Goal: Task Accomplishment & Management: Use online tool/utility

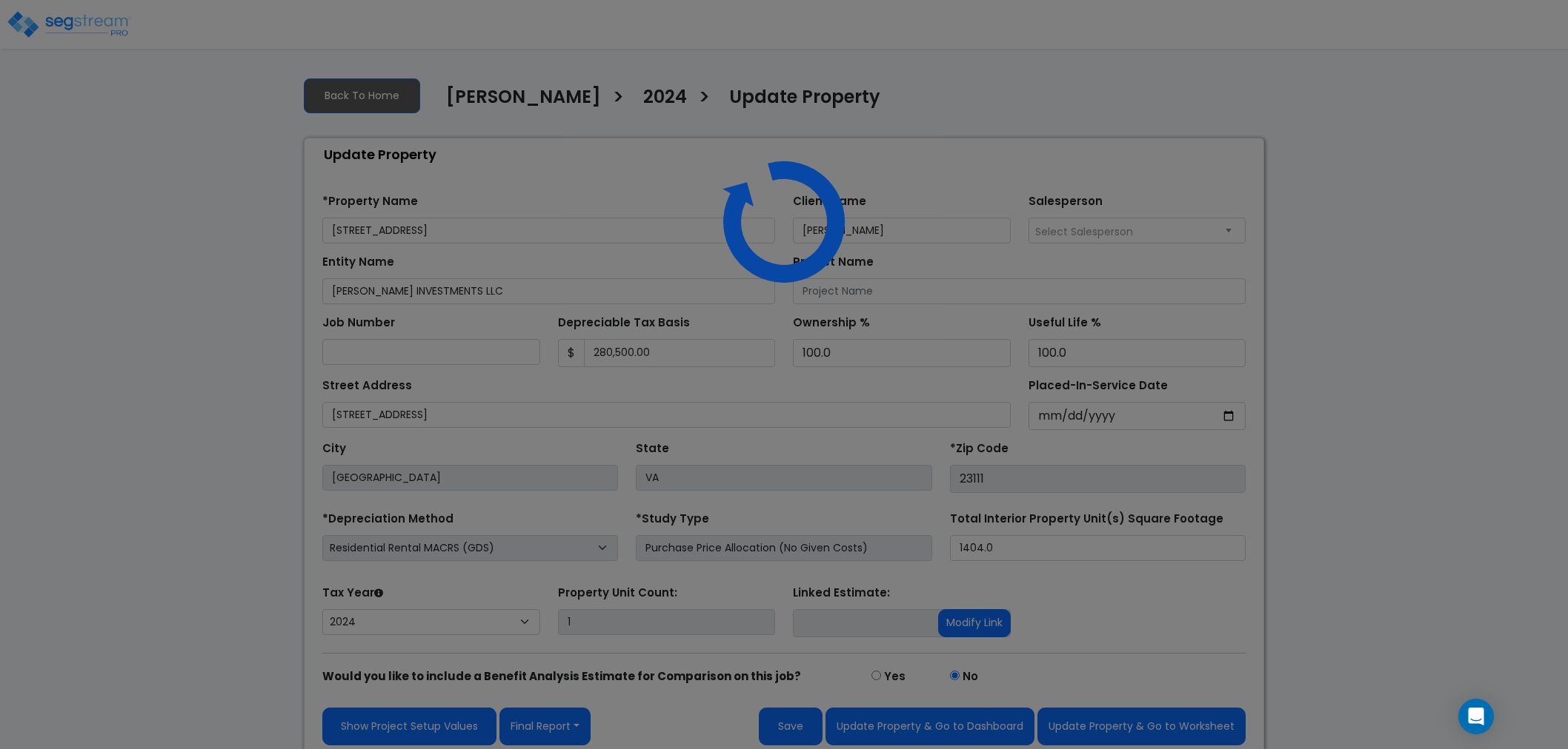
select select "2024"
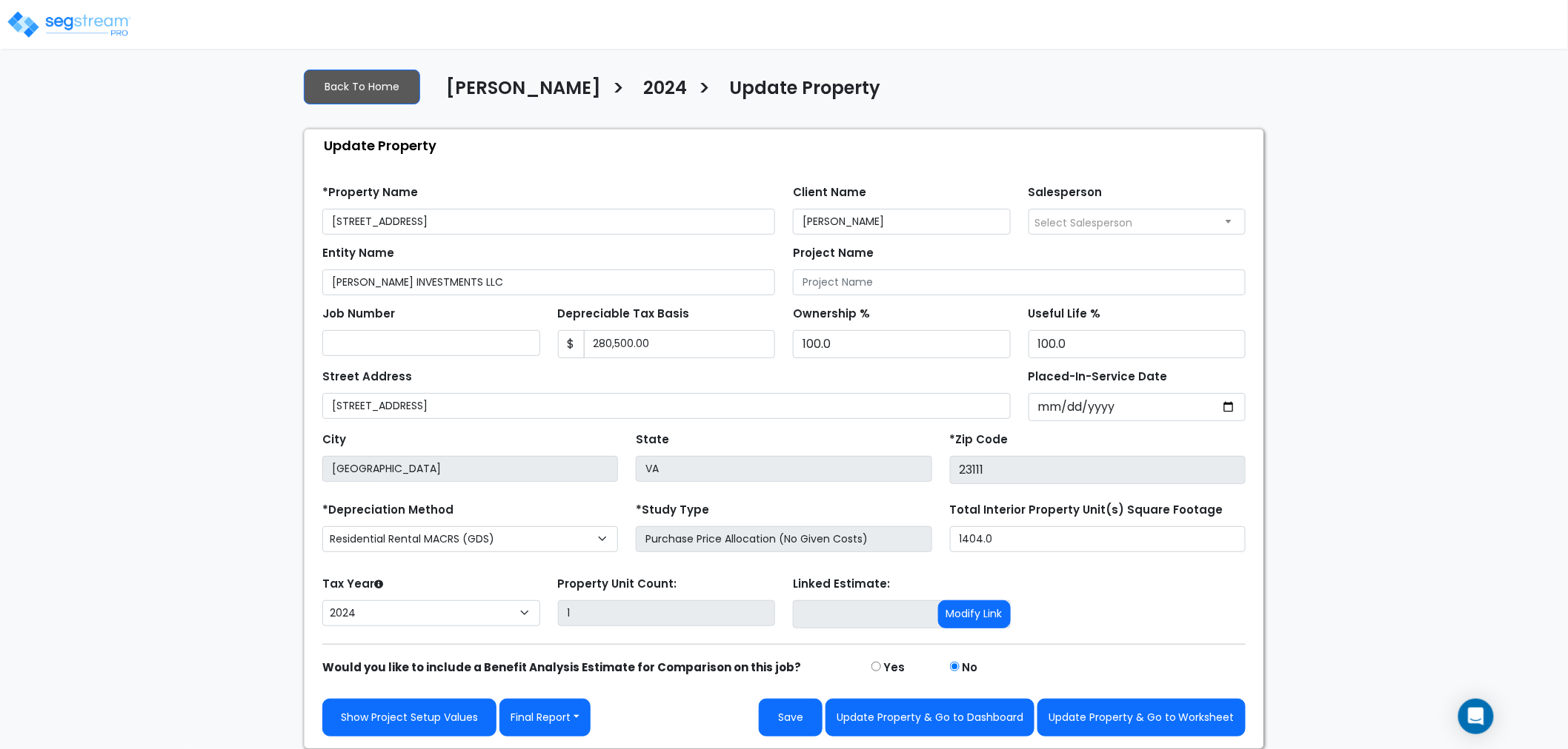
scroll to position [10, 0]
click at [1156, 704] on button "Update Property & Go to Worksheet" at bounding box center [1141, 718] width 208 height 38
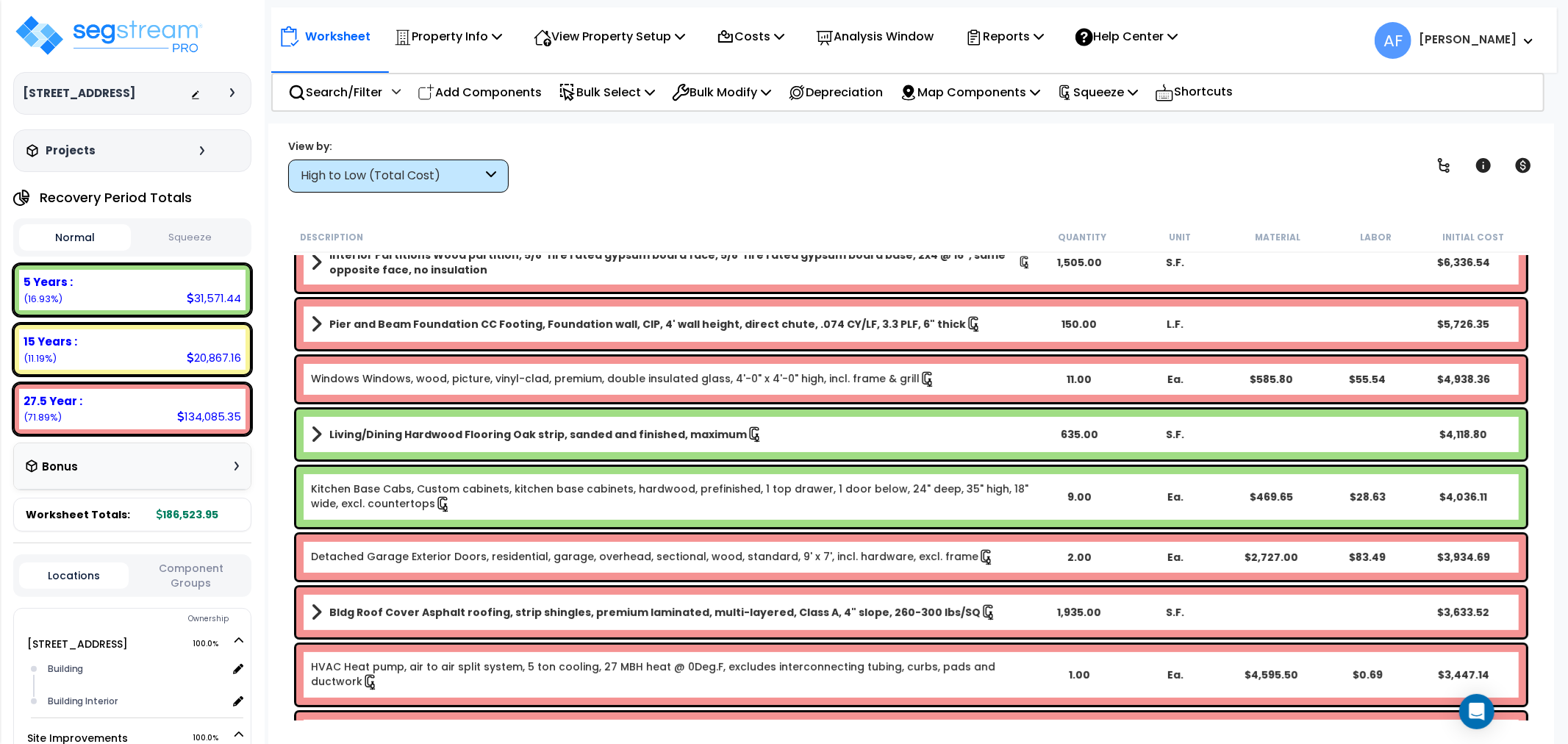
scroll to position [163, 0]
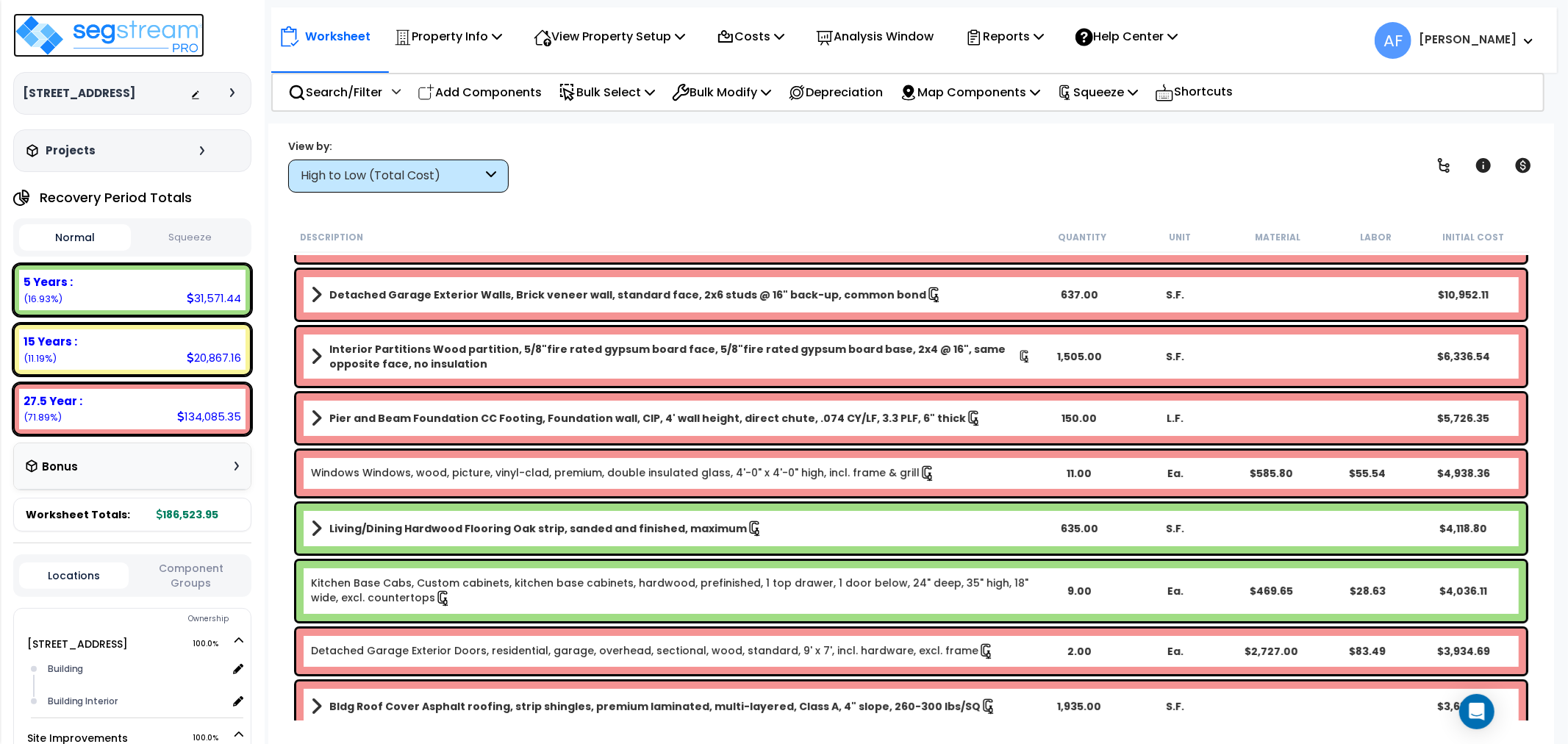
click at [149, 41] on img at bounding box center [109, 35] width 191 height 44
